Goal: Task Accomplishment & Management: Use online tool/utility

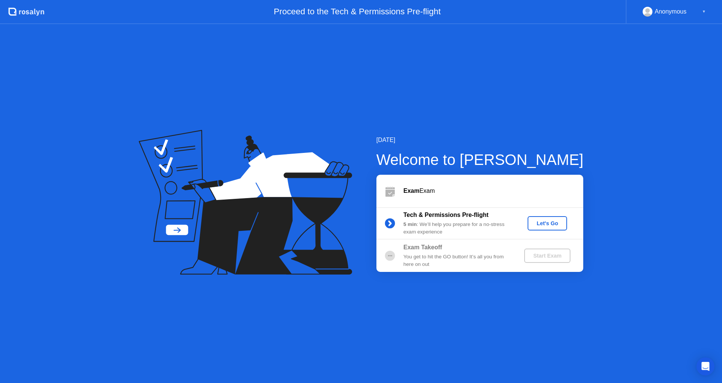
click at [555, 223] on div "Let's Go" at bounding box center [547, 223] width 33 height 6
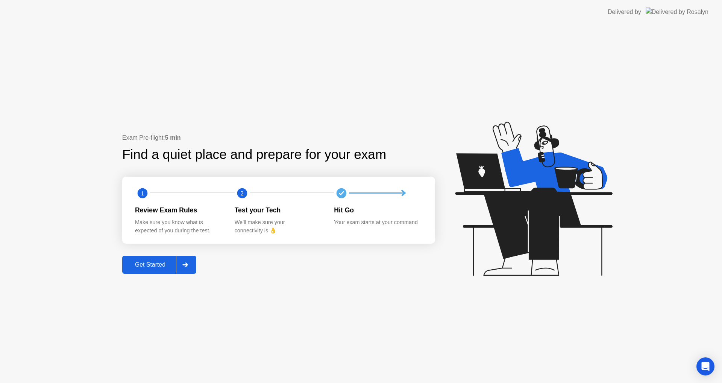
click at [152, 266] on div "Get Started" at bounding box center [151, 264] width 52 height 7
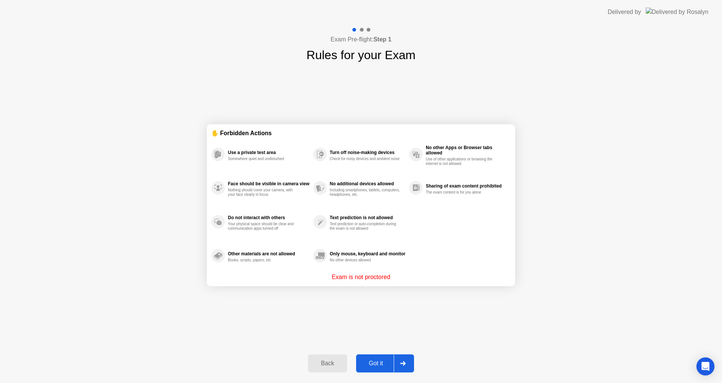
click at [381, 361] on div "Got it" at bounding box center [376, 363] width 35 height 7
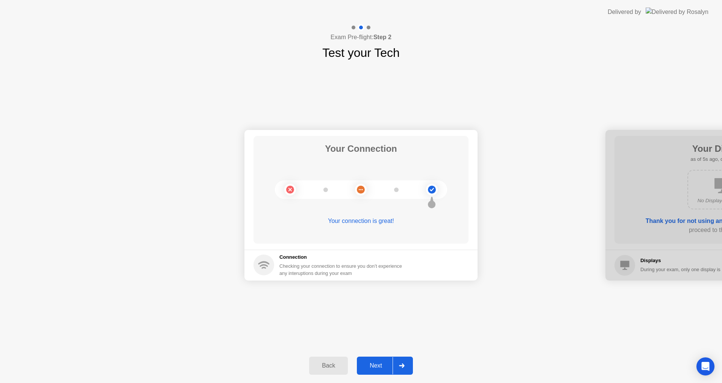
click at [369, 363] on div "Next" at bounding box center [375, 365] width 33 height 7
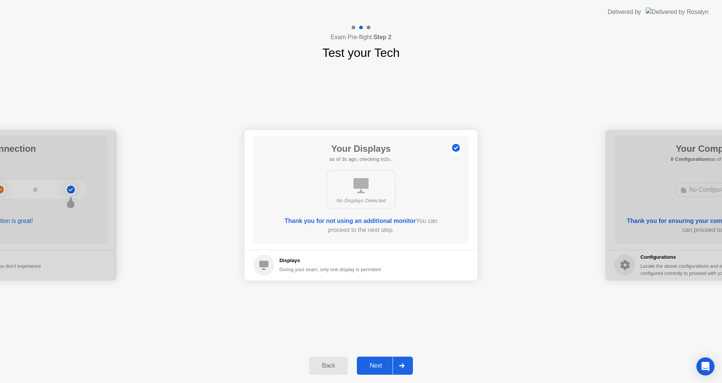
click at [369, 363] on div "Next" at bounding box center [375, 365] width 33 height 7
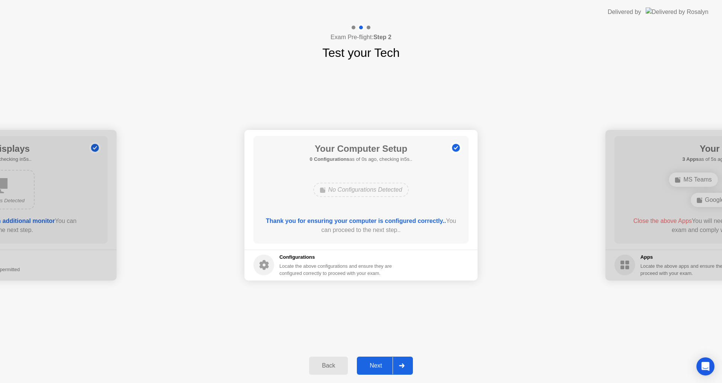
click at [369, 363] on div "Next" at bounding box center [375, 365] width 33 height 7
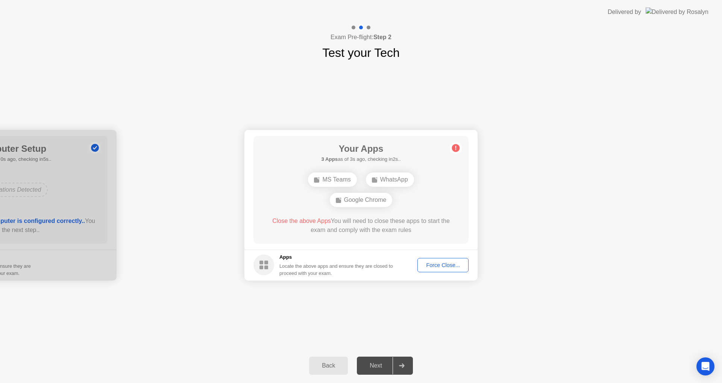
click at [441, 263] on div "Force Close..." at bounding box center [443, 265] width 46 height 6
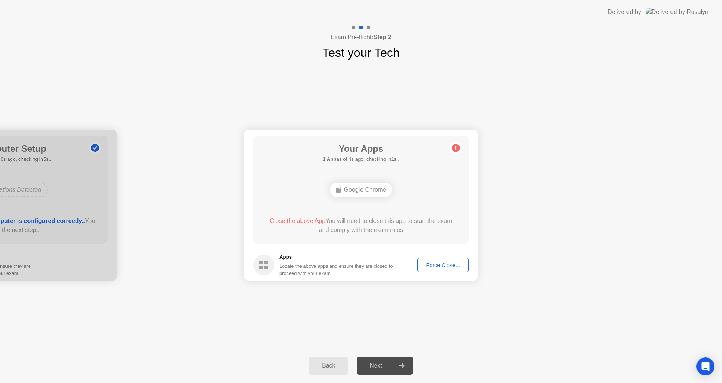
click at [464, 265] on div "Force Close..." at bounding box center [443, 265] width 46 height 6
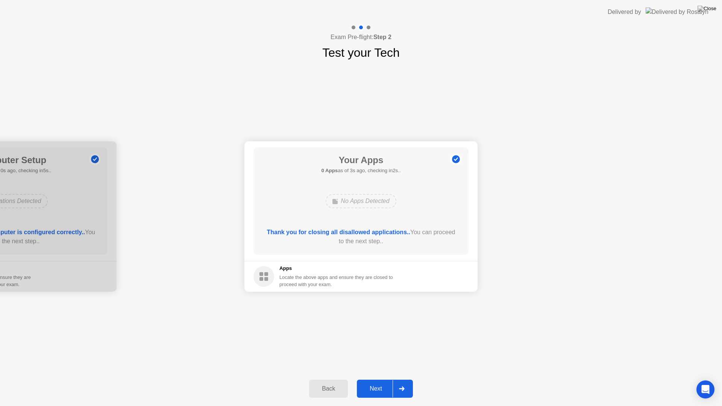
click at [382, 382] on button "Next" at bounding box center [385, 389] width 56 height 18
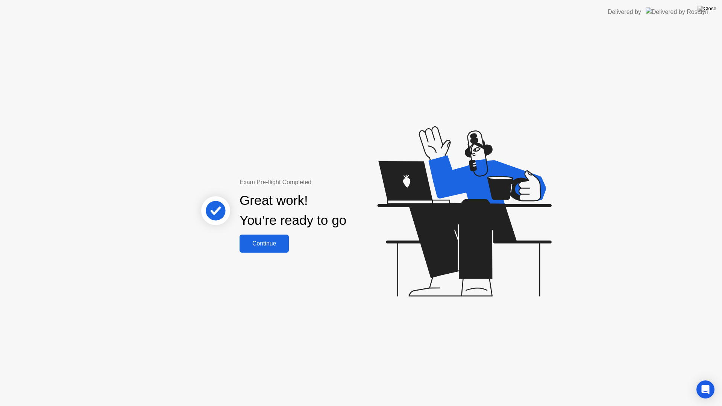
click at [257, 246] on div "Continue" at bounding box center [264, 243] width 45 height 7
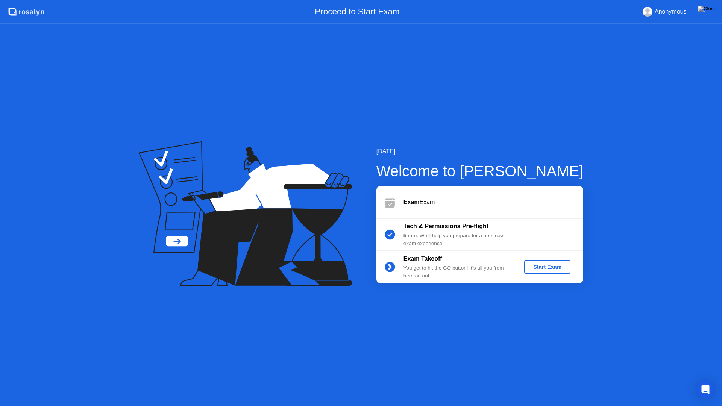
click at [549, 266] on div "Start Exam" at bounding box center [547, 267] width 40 height 6
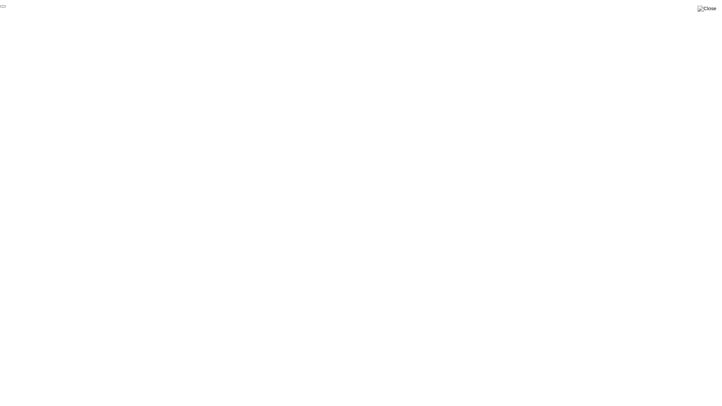
click div "End Proctoring Session"
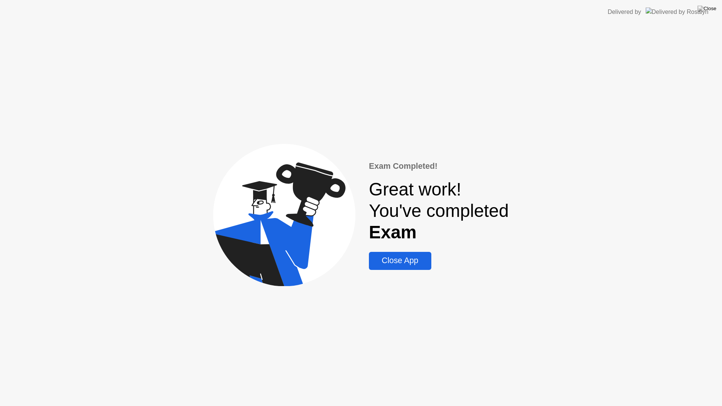
click at [392, 263] on div "Close App" at bounding box center [400, 260] width 58 height 9
